Goal: Obtain resource: Download file/media

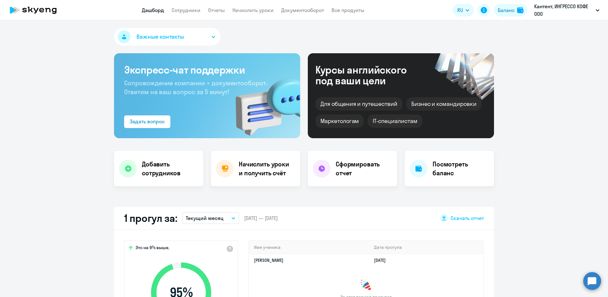
select select "30"
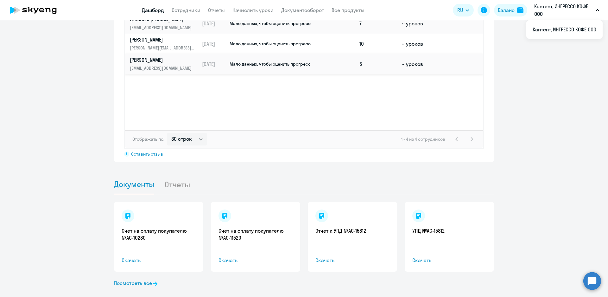
scroll to position [512, 0]
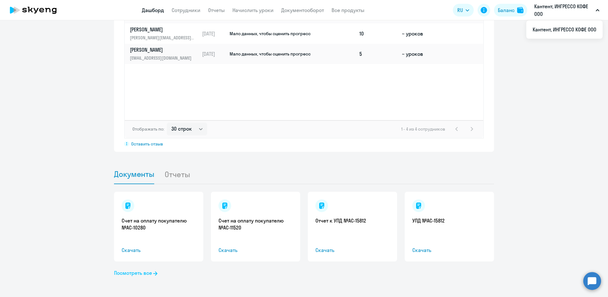
click at [135, 274] on link "Посмотреть все" at bounding box center [135, 273] width 43 height 8
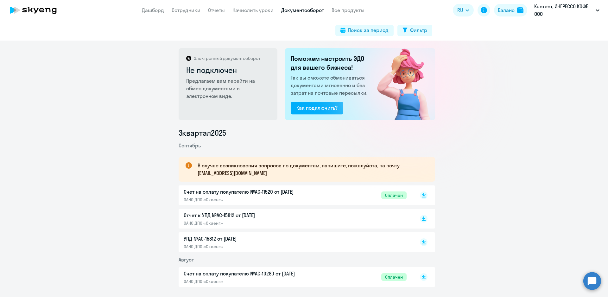
scroll to position [22, 0]
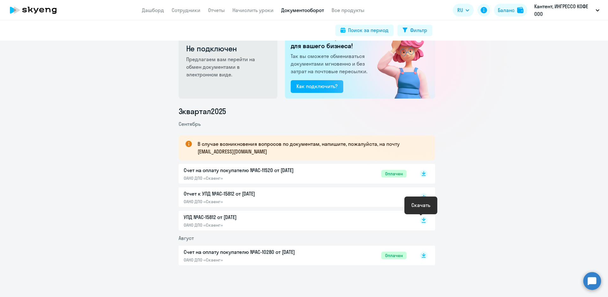
click at [422, 220] on icon at bounding box center [424, 218] width 4 height 3
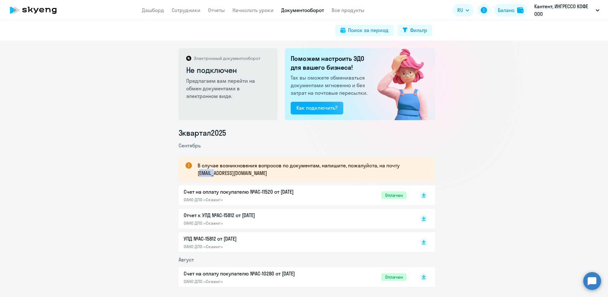
drag, startPoint x: 196, startPoint y: 173, endPoint x: 218, endPoint y: 176, distance: 21.6
click at [218, 176] on p "В случае возникновения вопросов по документам, напишите, пожалуйста, на почту […" at bounding box center [311, 168] width 226 height 15
click at [225, 173] on p "В случае возникновения вопросов по документам, напишите, пожалуйста, на почту […" at bounding box center [311, 168] width 226 height 15
drag, startPoint x: 197, startPoint y: 172, endPoint x: 206, endPoint y: 172, distance: 9.2
click at [206, 172] on p "В случае возникновения вопросов по документам, напишите, пожалуйста, на почту […" at bounding box center [311, 168] width 226 height 15
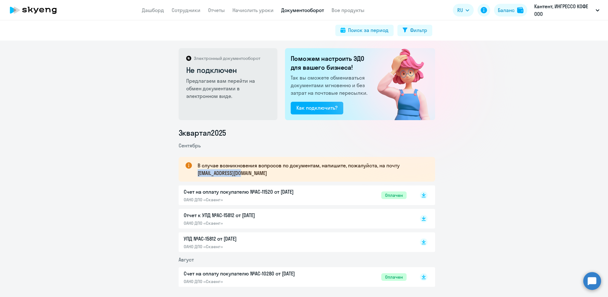
drag, startPoint x: 195, startPoint y: 172, endPoint x: 251, endPoint y: 175, distance: 55.5
click at [251, 175] on p "В случае возникновения вопросов по документам, напишите, пожалуйста, на почту […" at bounding box center [311, 168] width 226 height 15
copy p "[EMAIL_ADDRESS][DOMAIN_NAME]"
